Goal: Check status

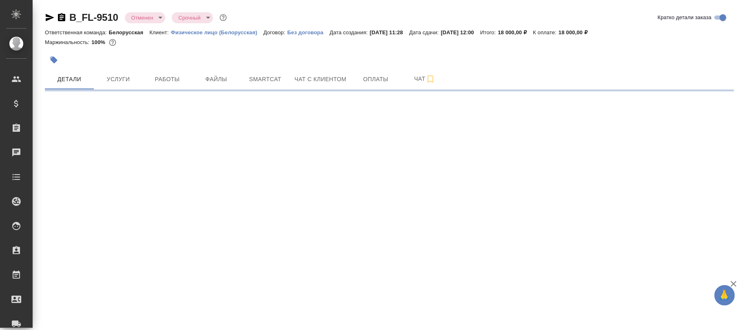
click at [149, 20] on body "🙏 .cls-1 fill:#fff; AWATERA Фокина Наталья n.fokina Клиенты Спецификации Заказы…" at bounding box center [371, 165] width 743 height 330
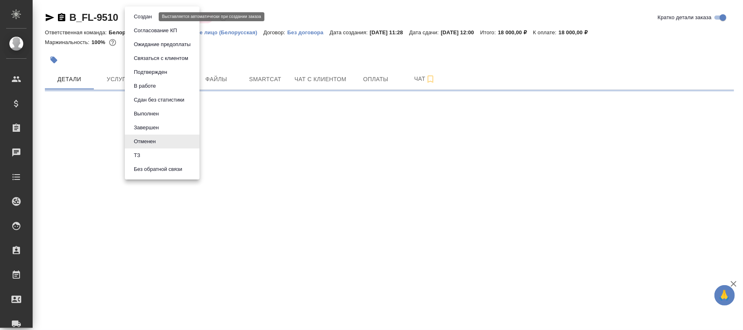
click at [151, 19] on button "Создан" at bounding box center [142, 16] width 23 height 9
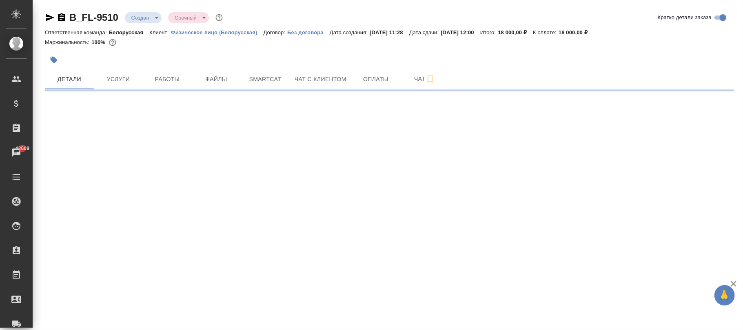
select select "RU"
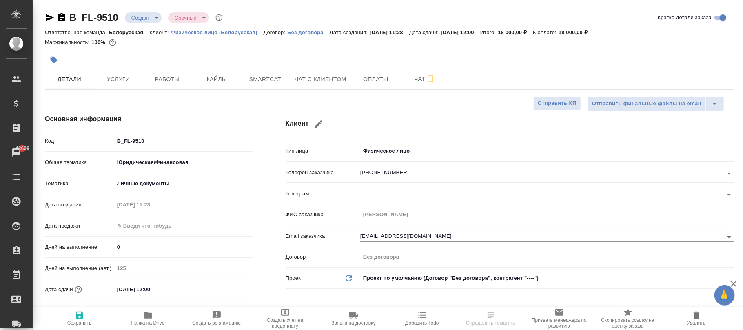
type textarea "x"
drag, startPoint x: 76, startPoint y: 312, endPoint x: 97, endPoint y: 312, distance: 20.8
click at [77, 312] on icon "button" at bounding box center [79, 315] width 7 height 7
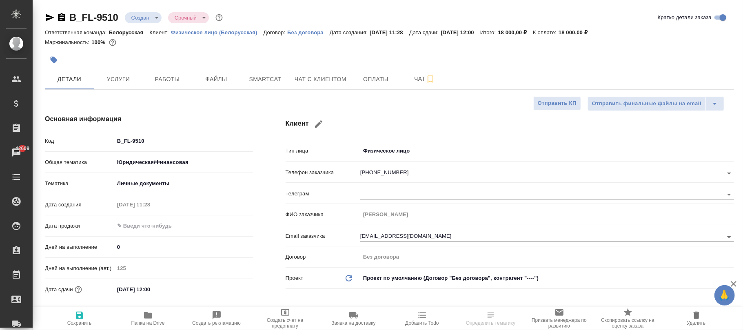
type textarea "x"
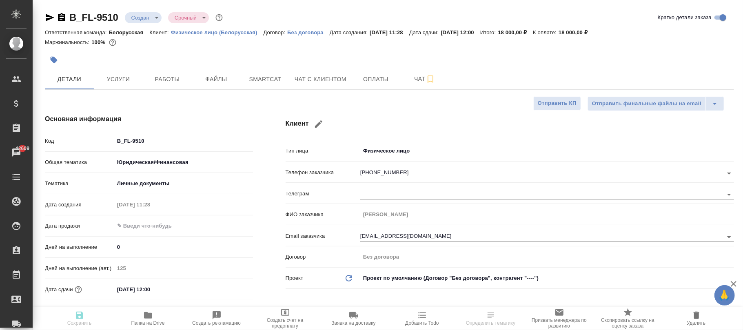
type textarea "x"
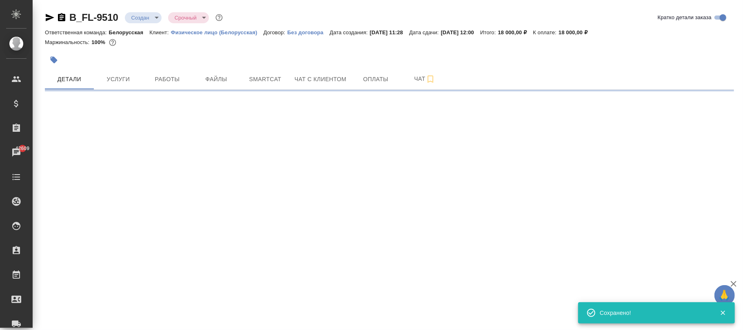
select select "RU"
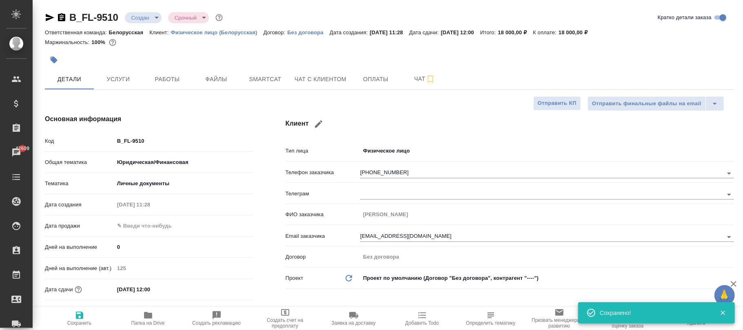
type textarea "x"
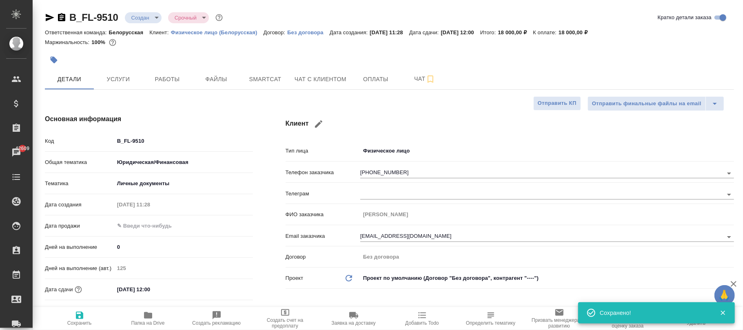
type textarea "x"
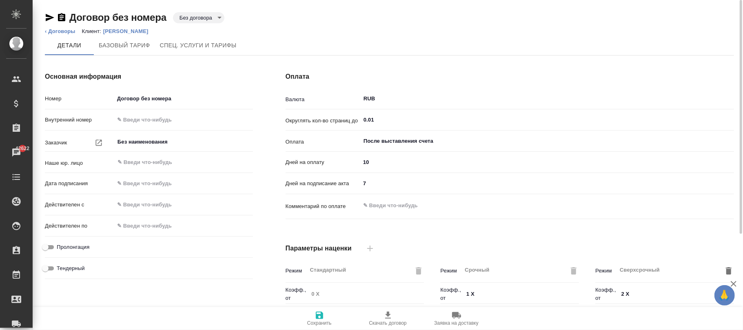
click at [195, 19] on body "🙏 .cls-1 fill:#fff; AWATERA [PERSON_NAME]fokina Клиенты Спецификации Заказы 426…" at bounding box center [371, 165] width 743 height 330
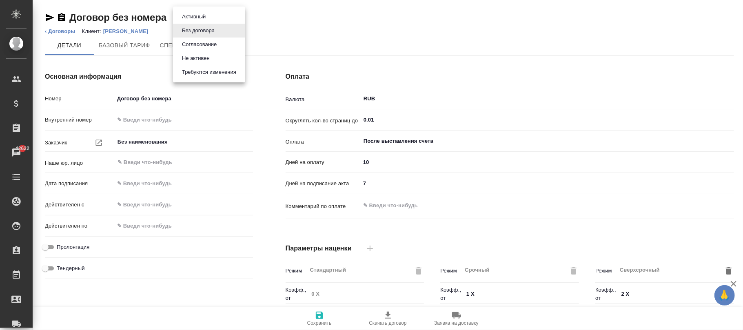
click at [196, 59] on button "Не активен" at bounding box center [195, 58] width 33 height 9
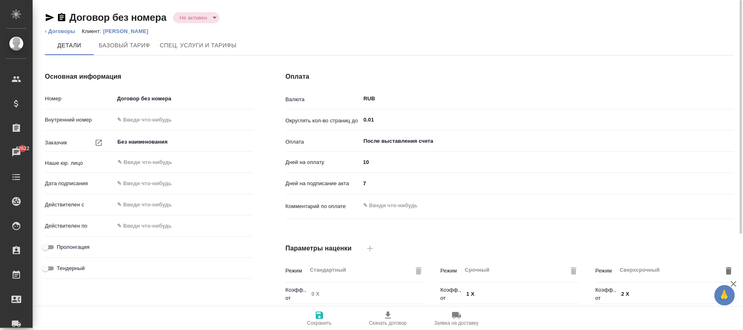
type input "Новый, 2022 (руб.)"
click at [315, 312] on icon "button" at bounding box center [319, 315] width 10 height 10
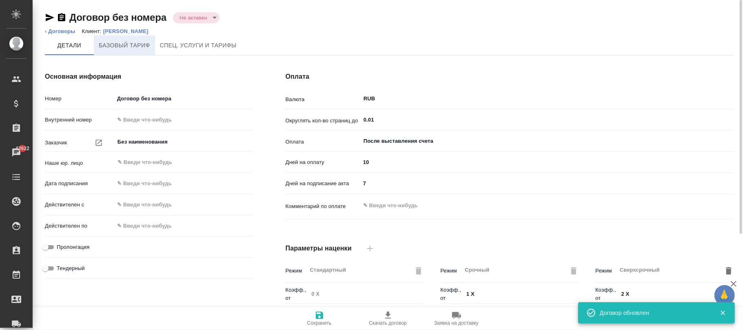
type input "Новый, 2022 (руб.)"
click at [139, 31] on p "[PERSON_NAME]" at bounding box center [128, 31] width 51 height 6
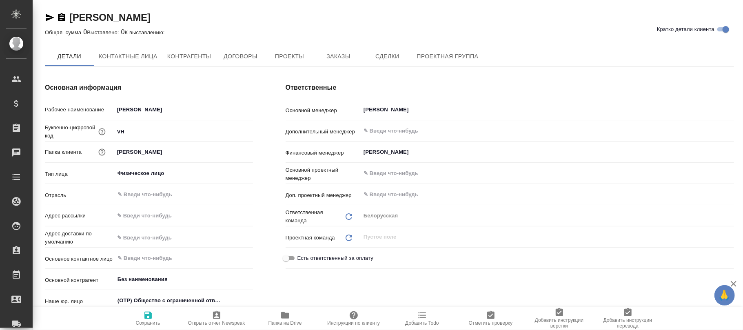
click at [292, 55] on span "Проекты" at bounding box center [289, 56] width 39 height 10
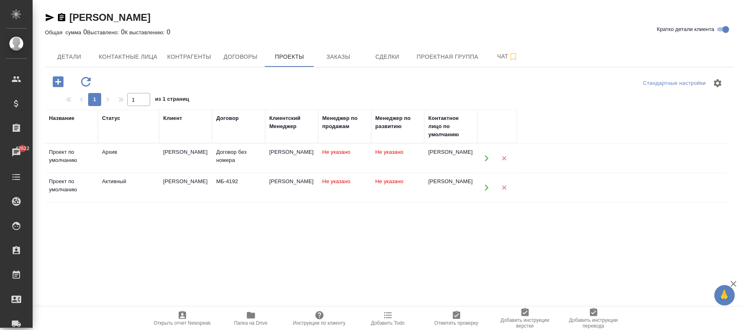
click at [240, 159] on div "Договор без номера" at bounding box center [238, 156] width 45 height 16
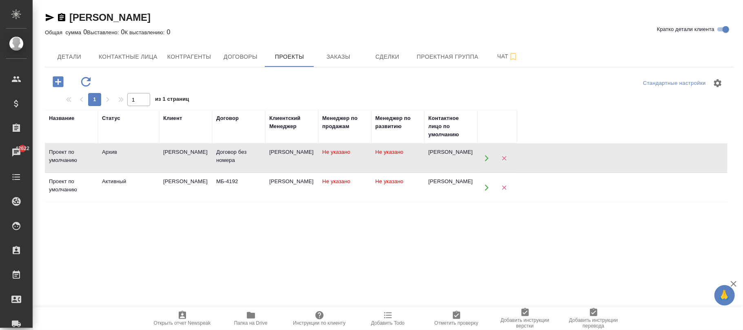
click at [240, 159] on div "Договор без номера" at bounding box center [238, 156] width 45 height 16
